Goal: Transaction & Acquisition: Purchase product/service

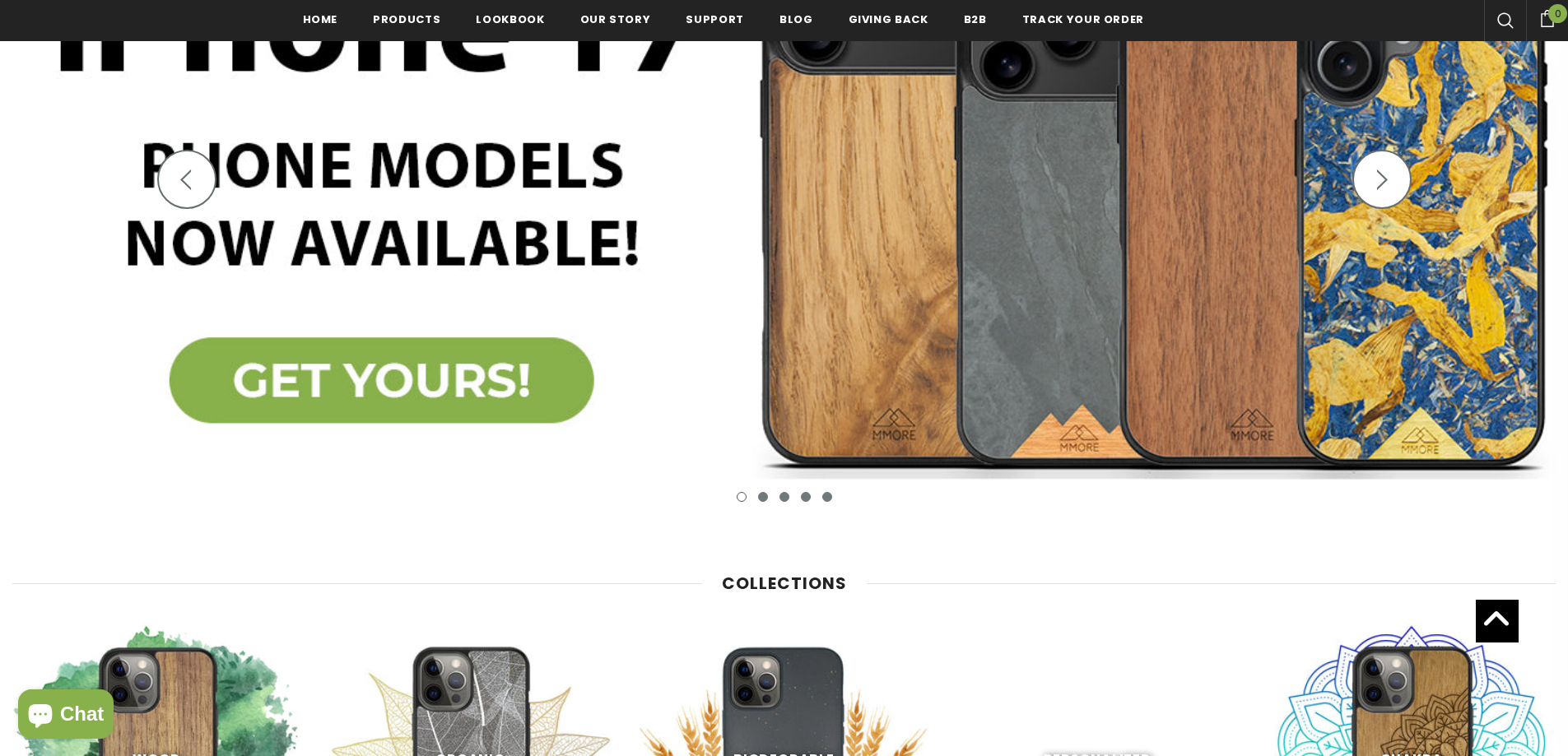
scroll to position [333, 0]
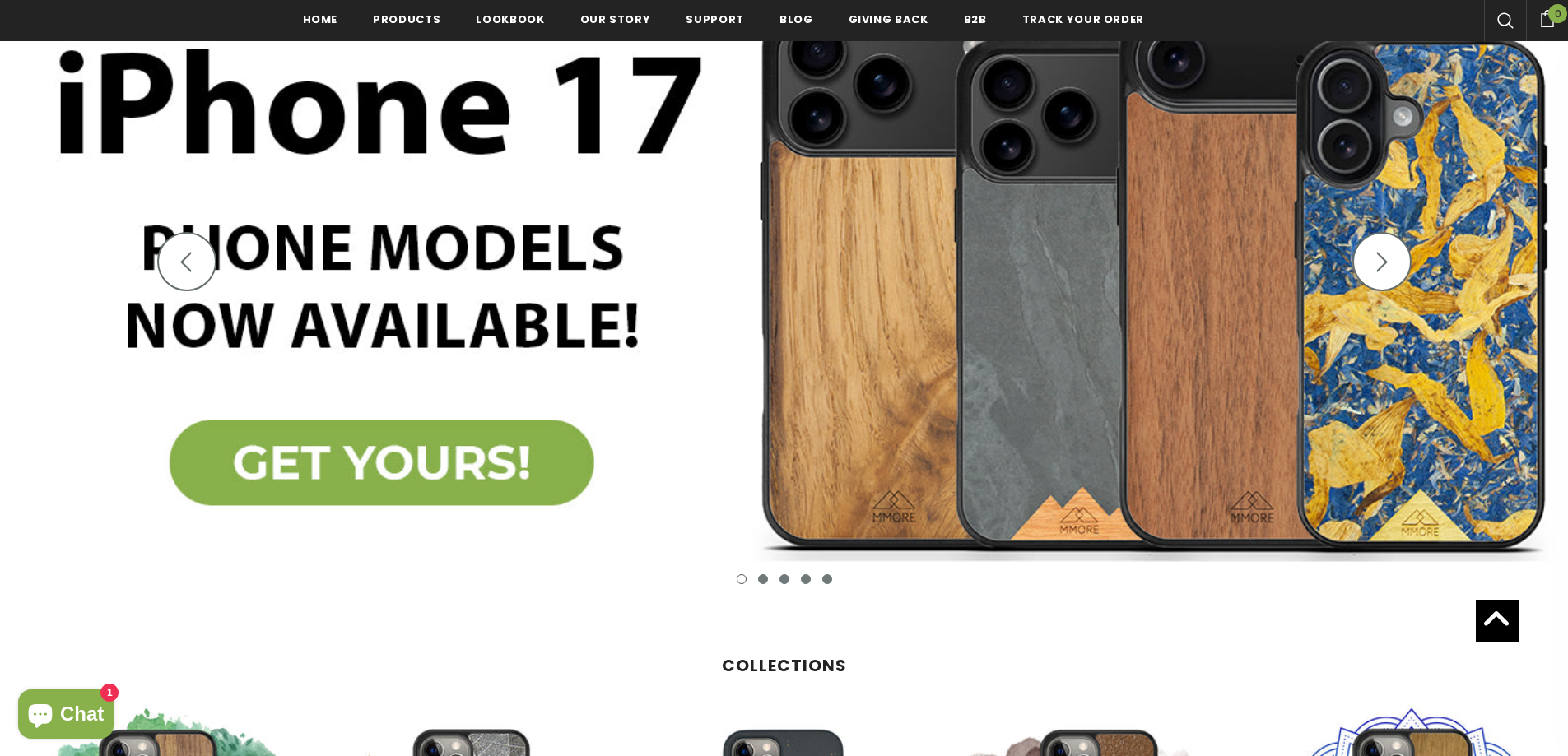
click at [327, 468] on img at bounding box center [784, 275] width 1568 height 686
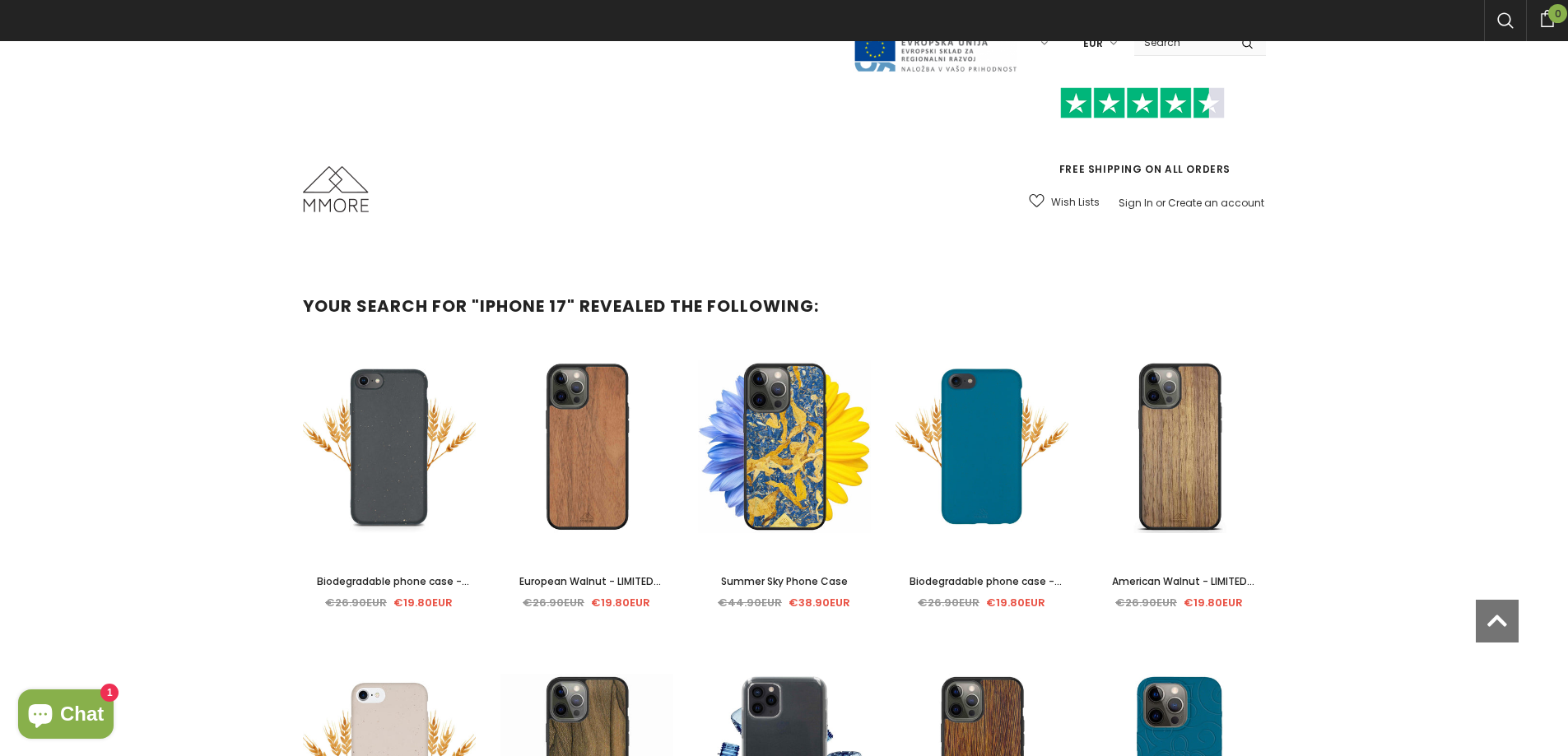
scroll to position [396, 0]
